Goal: Task Accomplishment & Management: Manage account settings

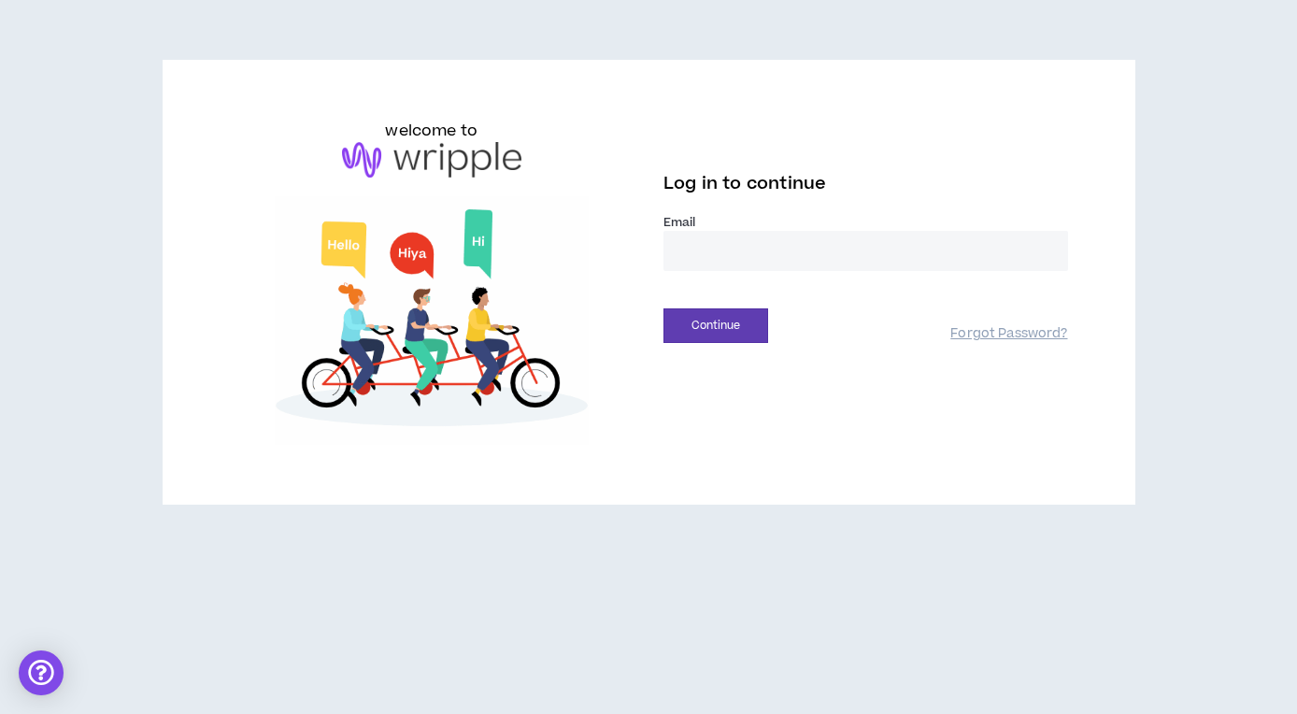
type input "**********"
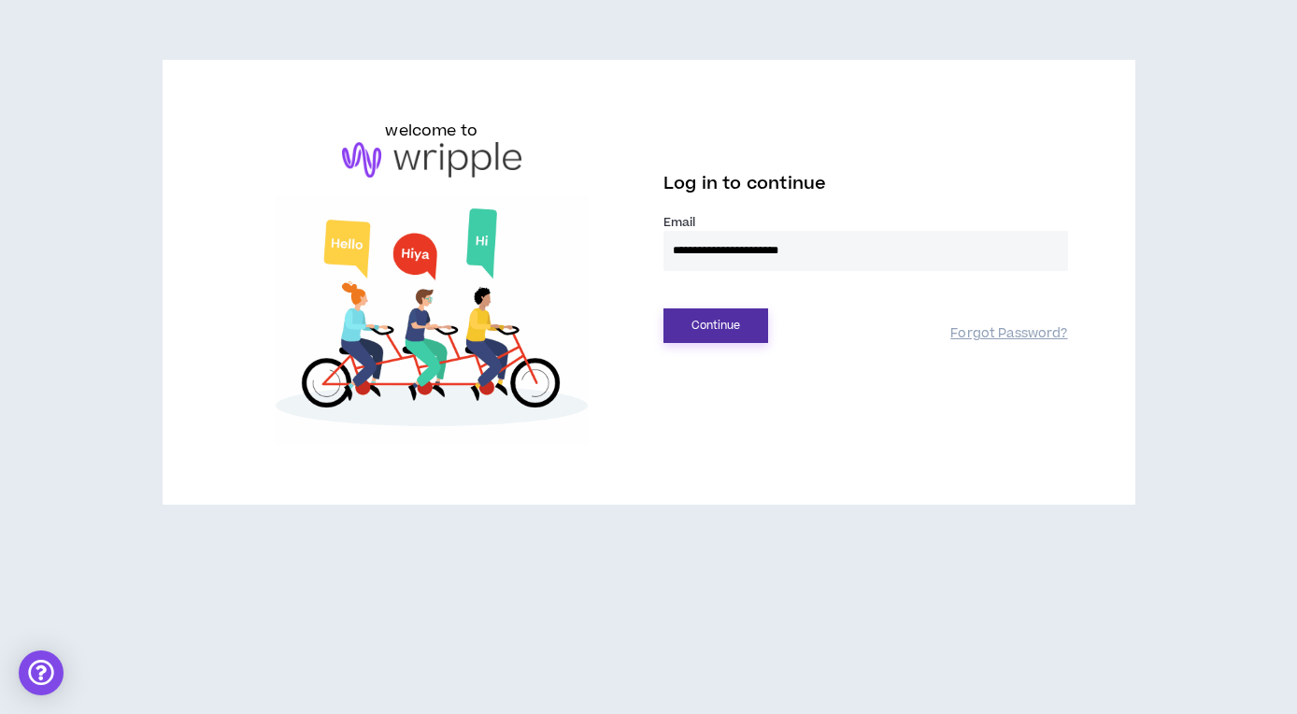
click at [725, 326] on button "Continue" at bounding box center [716, 325] width 105 height 35
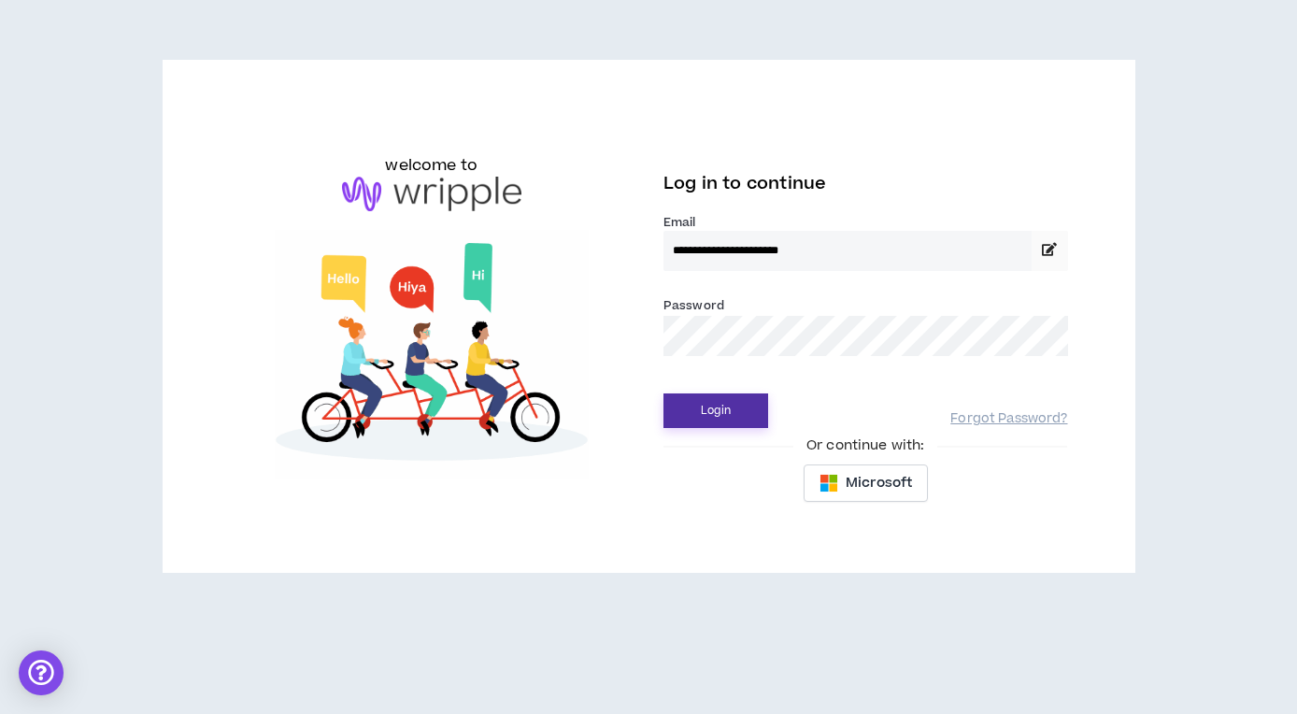
click at [714, 421] on button "Login" at bounding box center [716, 411] width 105 height 35
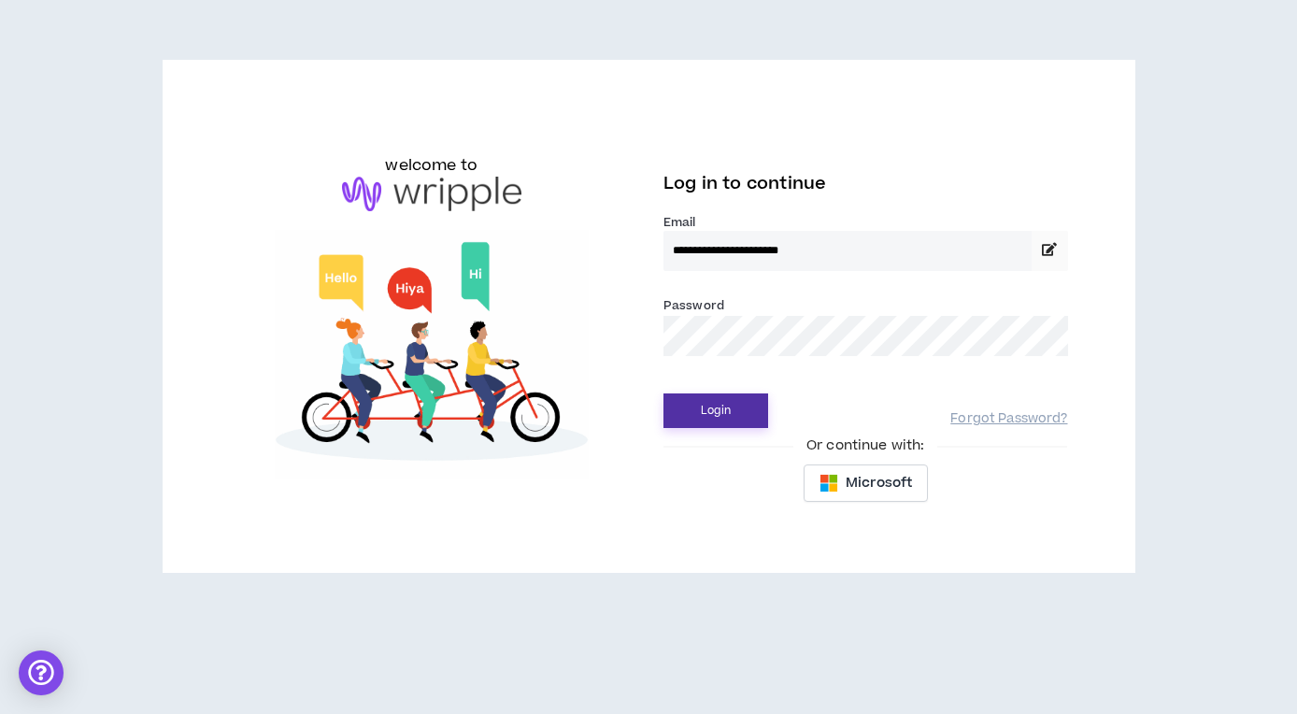
click at [720, 414] on button "Login" at bounding box center [716, 411] width 105 height 35
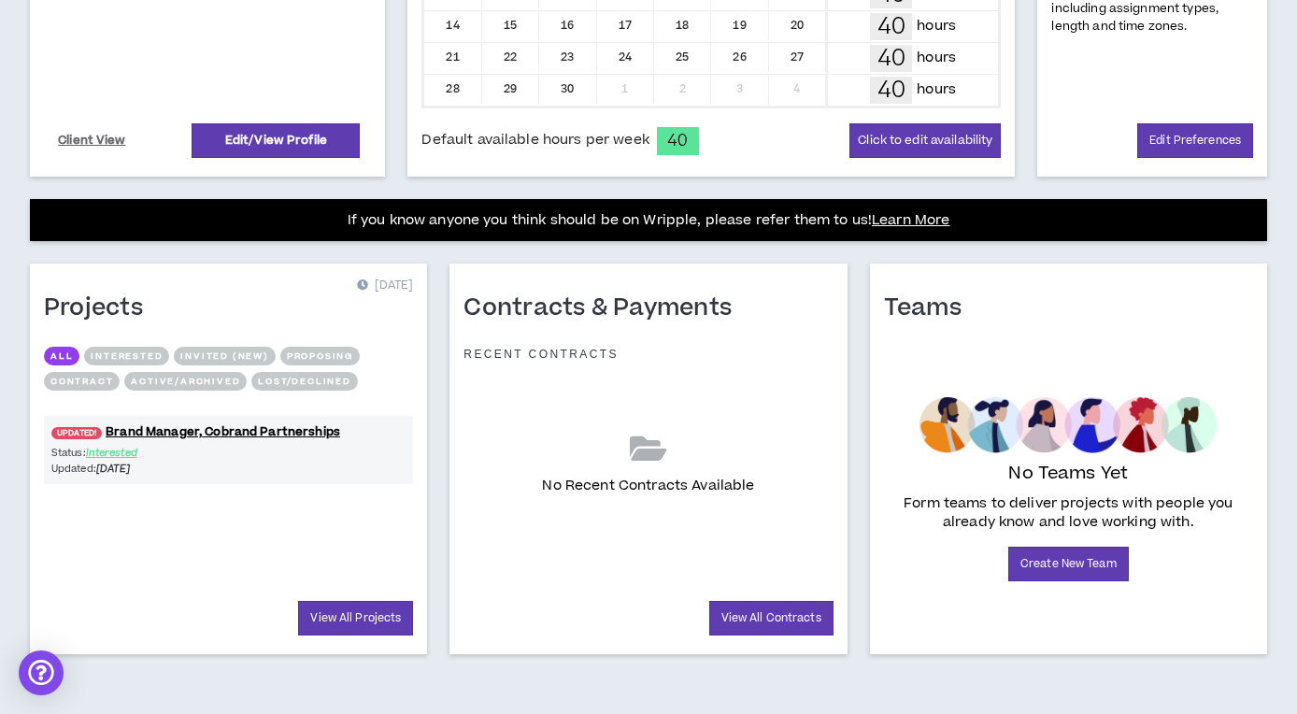
scroll to position [548, 0]
click at [274, 436] on link "UPDATED! Brand Manager, Cobrand Partnerships" at bounding box center [228, 432] width 369 height 18
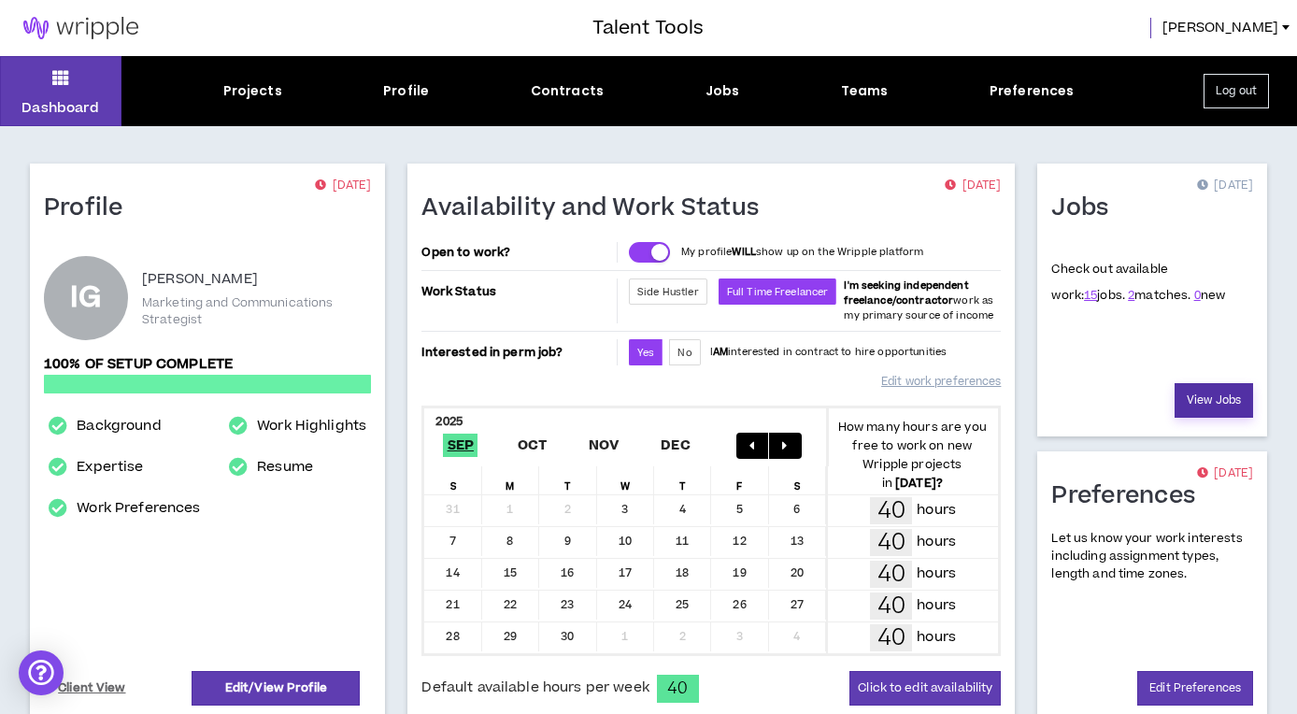
click at [1215, 403] on link "View Jobs" at bounding box center [1214, 400] width 79 height 35
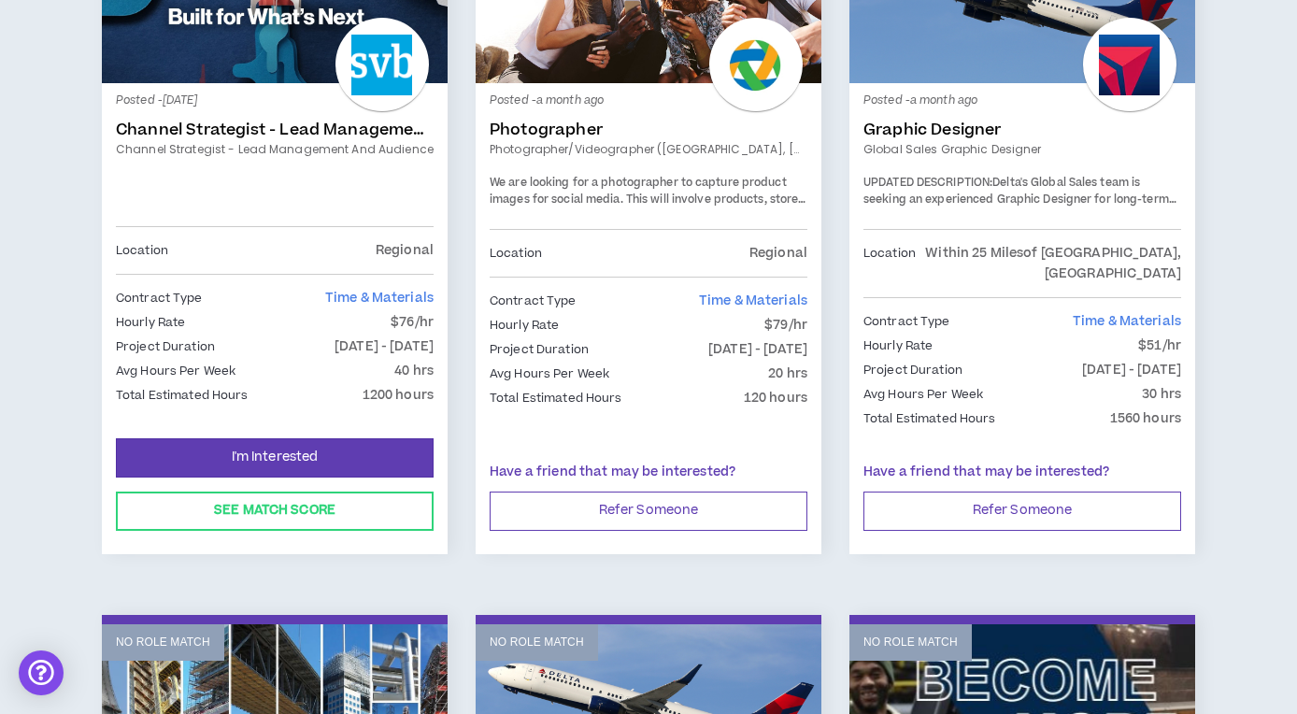
scroll to position [1795, 0]
